Goal: Find specific fact: Find specific fact

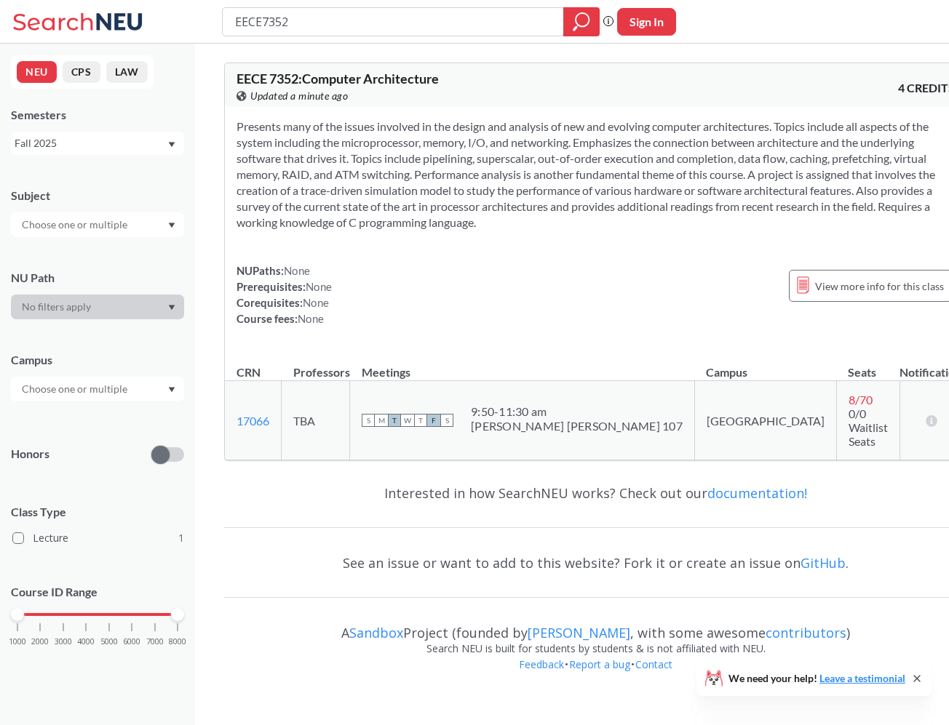
click at [367, 23] on input "EECE7352" at bounding box center [393, 21] width 319 height 25
type input "EECE7398"
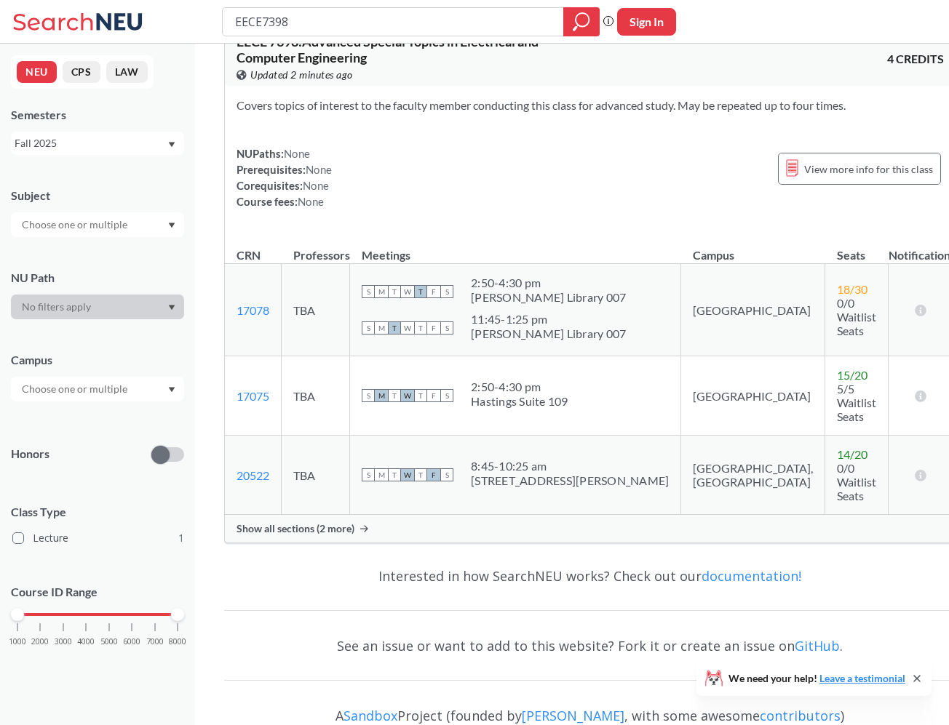
scroll to position [38, 0]
click at [255, 314] on link "17078" at bounding box center [252, 310] width 33 height 14
click at [259, 389] on link "17075" at bounding box center [252, 396] width 33 height 14
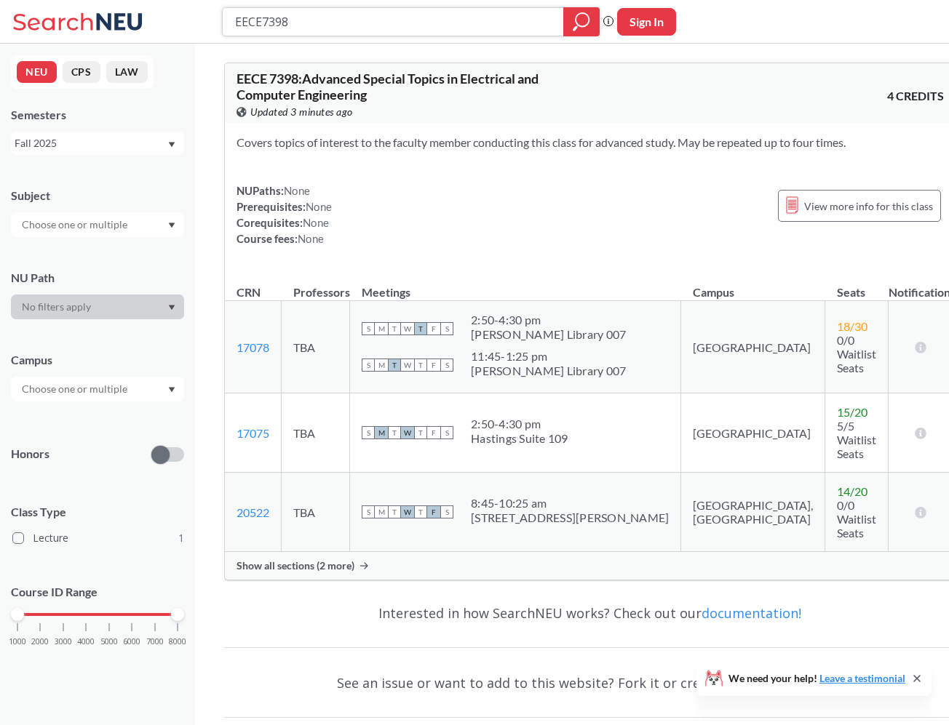
click at [406, 23] on input "EECE7398" at bounding box center [393, 21] width 319 height 25
type input "E"
type input "[PERSON_NAME]"
